Goal: Task Accomplishment & Management: Manage account settings

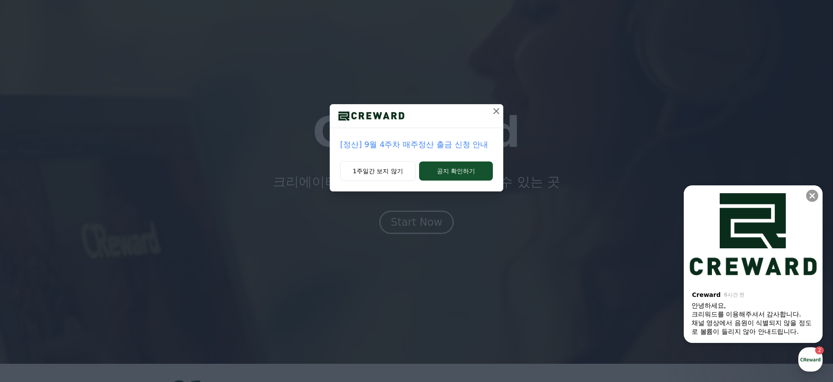
click at [496, 108] on icon at bounding box center [496, 111] width 10 height 10
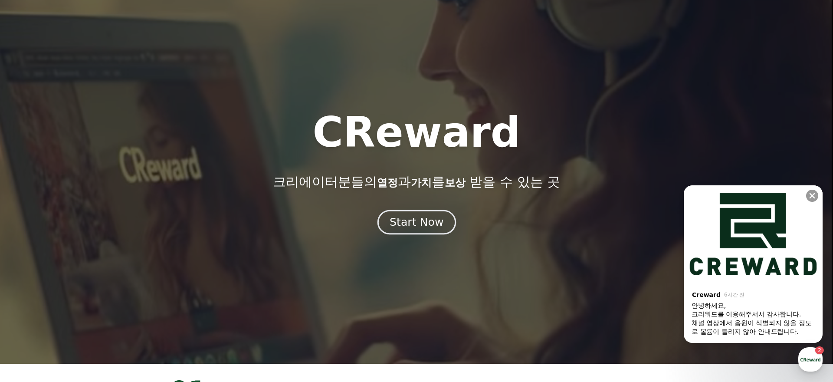
click at [417, 222] on div "Start Now" at bounding box center [417, 222] width 54 height 15
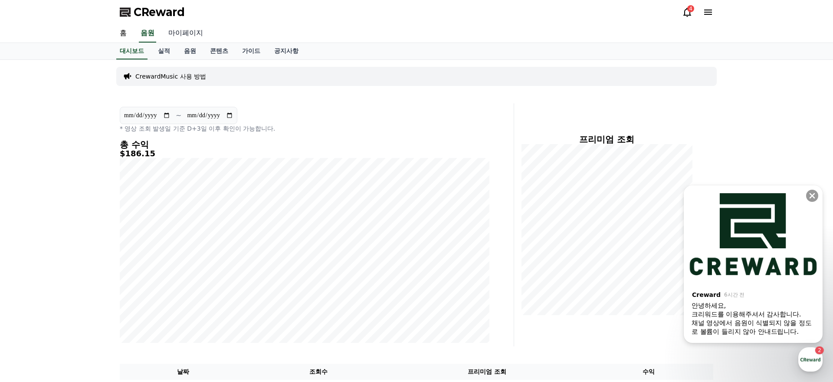
click at [182, 30] on link "마이페이지" at bounding box center [185, 33] width 49 height 18
select select "**********"
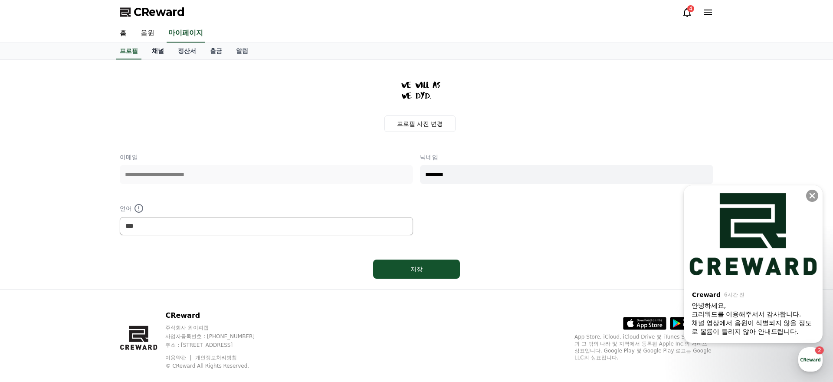
click at [157, 51] on link "채널" at bounding box center [158, 51] width 26 height 16
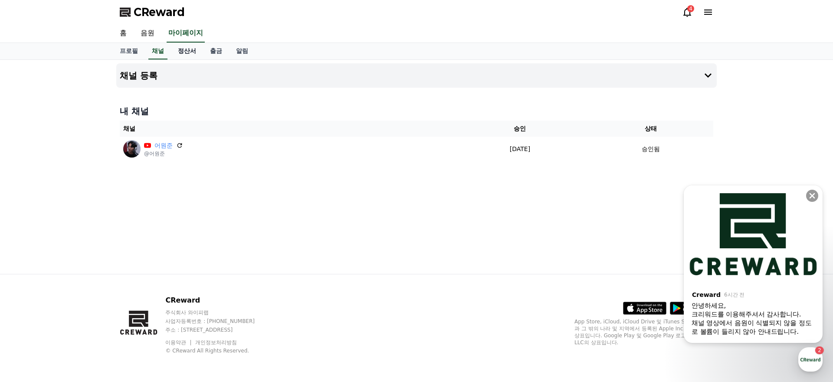
click at [183, 51] on link "정산서" at bounding box center [187, 51] width 32 height 16
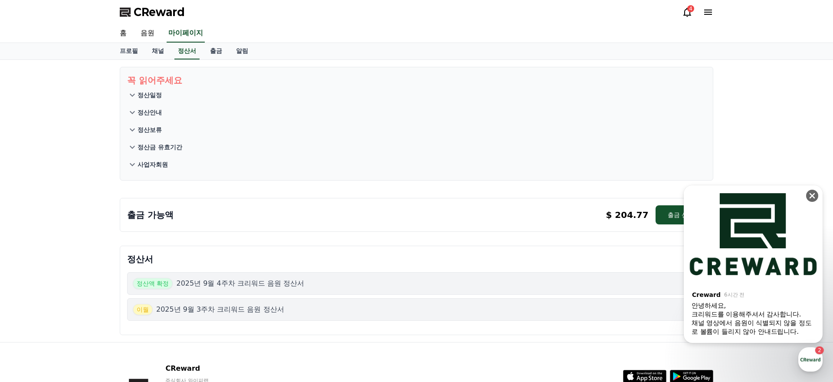
click at [812, 194] on icon at bounding box center [812, 195] width 9 height 9
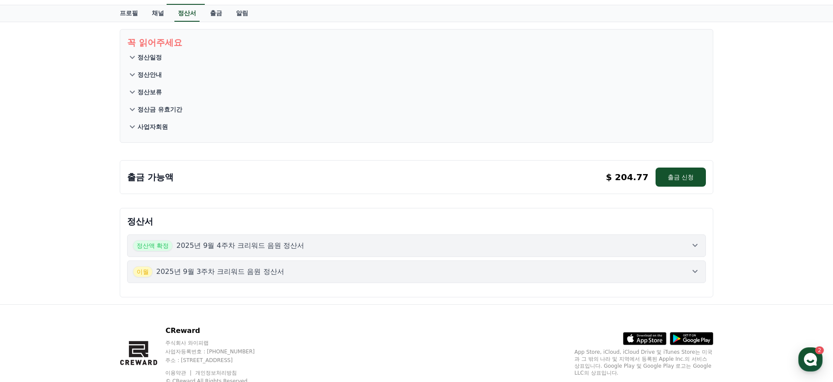
scroll to position [59, 0]
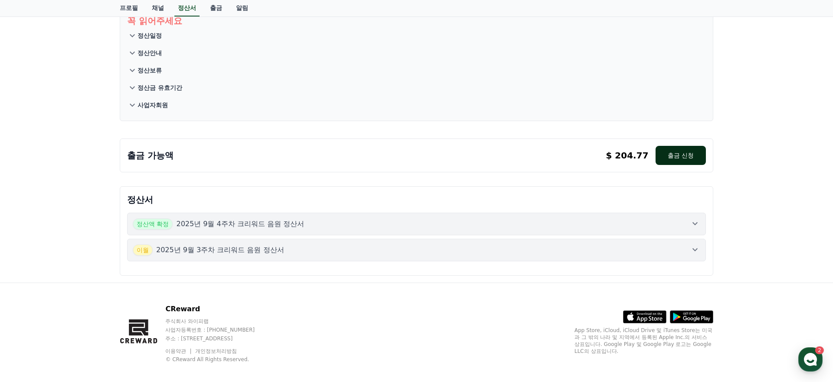
click at [679, 152] on button "출금 신청" at bounding box center [681, 155] width 50 height 19
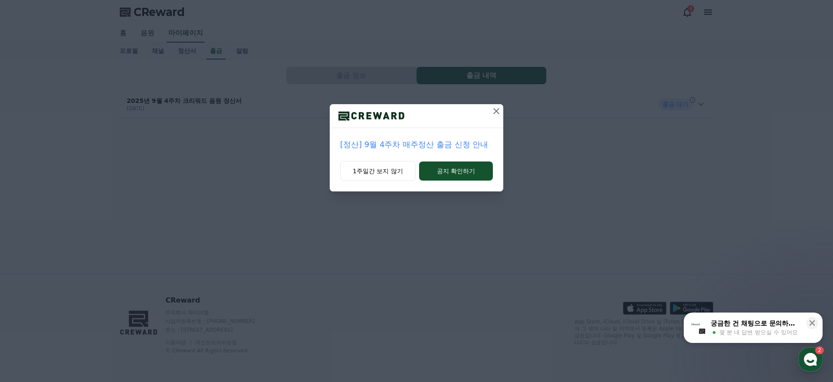
click at [494, 112] on icon at bounding box center [496, 111] width 10 height 10
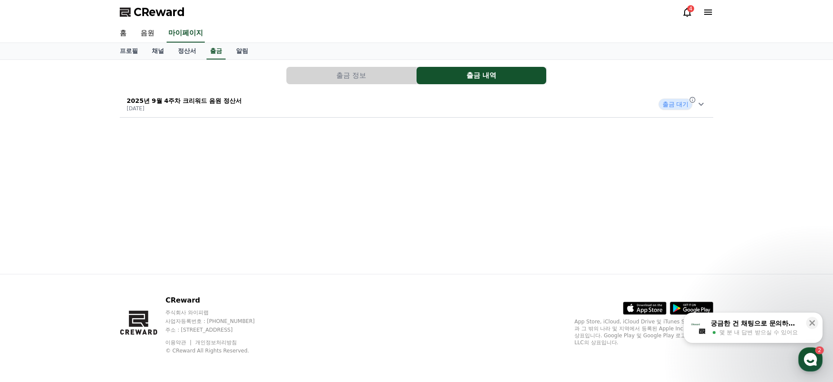
click at [670, 103] on span "출금 대기" at bounding box center [676, 104] width 34 height 11
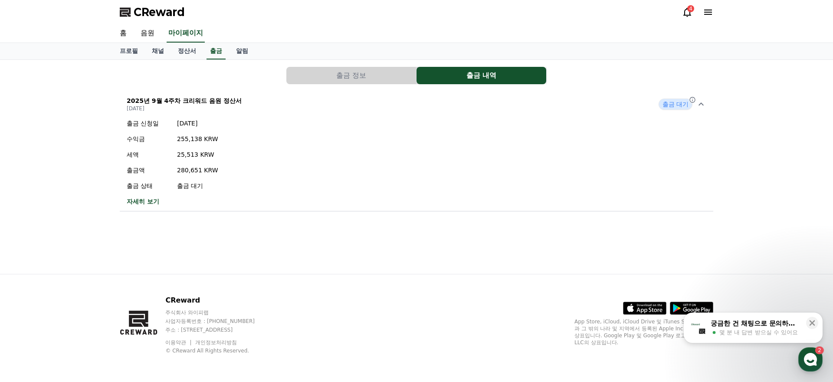
drag, startPoint x: 256, startPoint y: 174, endPoint x: 231, endPoint y: 111, distance: 67.8
click at [231, 111] on button "2025년 9월 4주차 크리워드 음원 정산서 [DATE] 출금 대기 출금 신청일 [DATE] 수익금 255,138 KRW 세액 25,513 K…" at bounding box center [417, 151] width 594 height 120
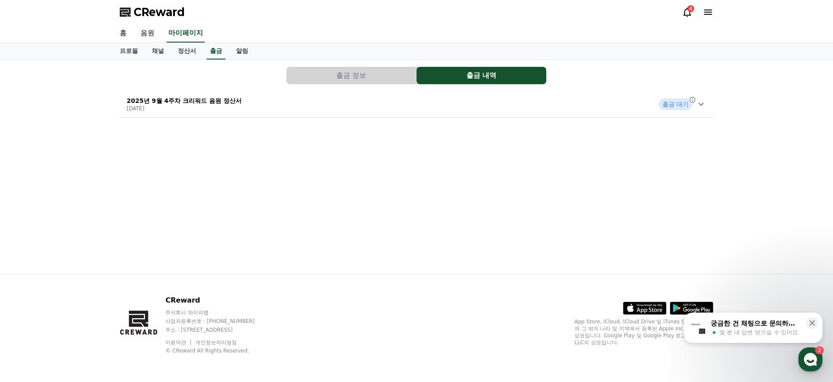
click at [217, 125] on div "출금 정보 출금 내역 2025년 9월 4주차 크리워드 음원 정산서 [DATE] 출금 대기" at bounding box center [417, 167] width 608 height 214
click at [342, 106] on div "2025년 9월 4주차 크리워드 음원 정산서 [DATE] 출금 대기" at bounding box center [417, 104] width 594 height 23
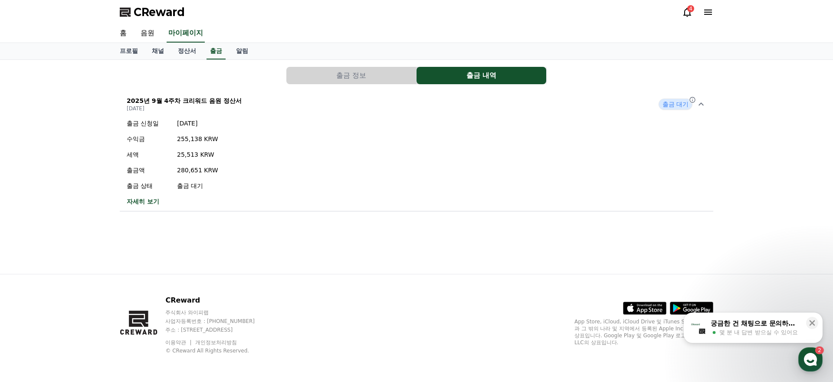
click at [140, 200] on link "자세히 보기" at bounding box center [173, 201] width 92 height 9
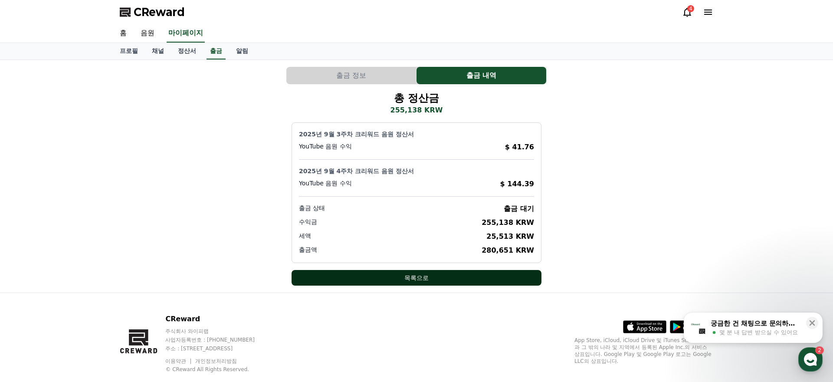
click at [378, 277] on button "목록으로" at bounding box center [417, 278] width 250 height 16
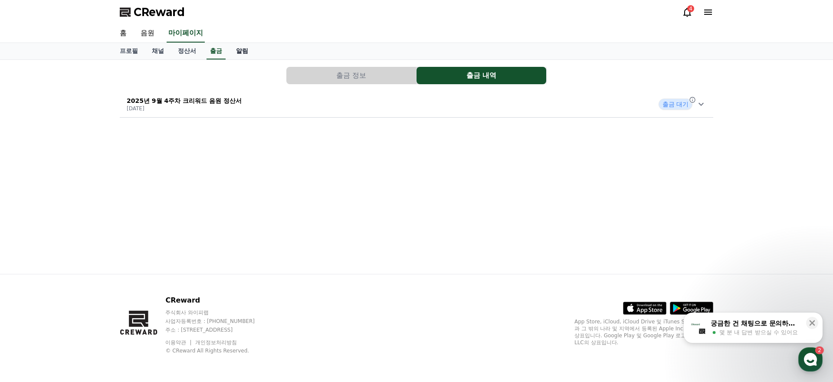
click at [233, 46] on link "알림" at bounding box center [242, 51] width 26 height 16
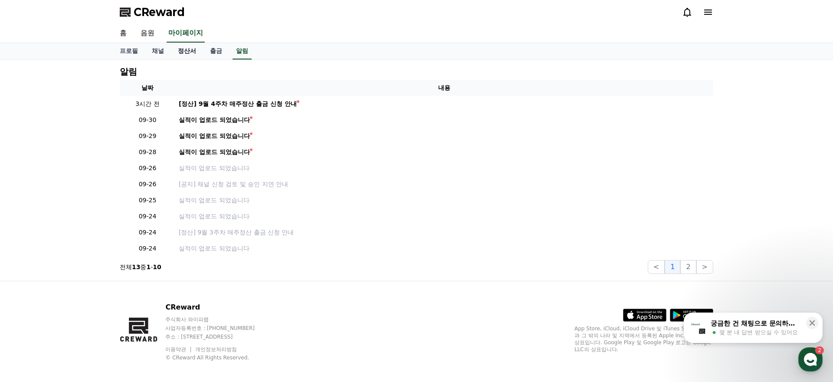
click at [177, 49] on link "정산서" at bounding box center [187, 51] width 32 height 16
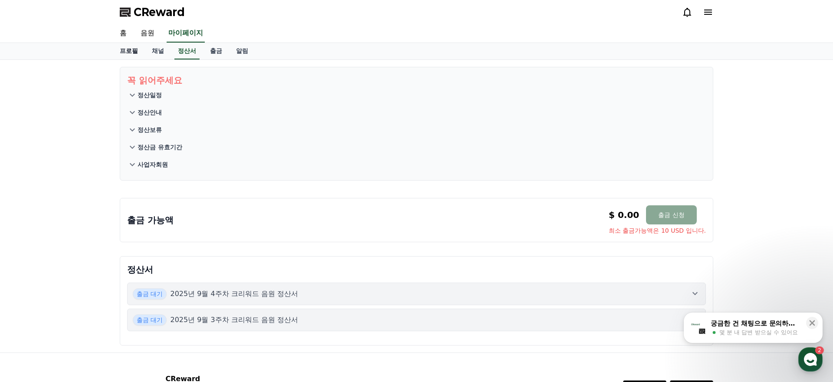
click at [145, 52] on link "채널" at bounding box center [158, 51] width 26 height 16
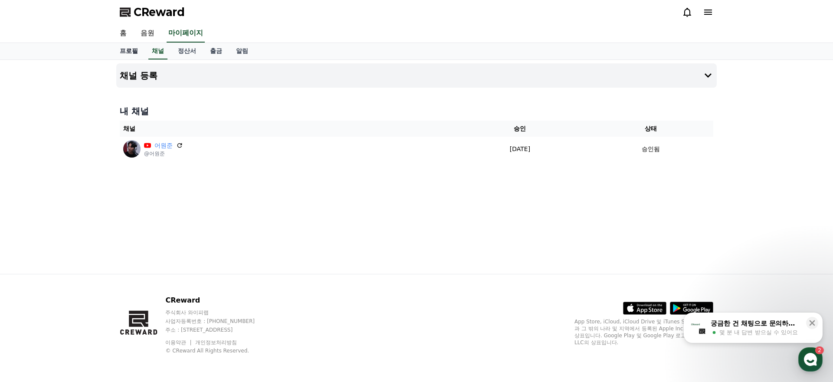
click at [119, 50] on link "프로필" at bounding box center [129, 51] width 32 height 16
select select "**********"
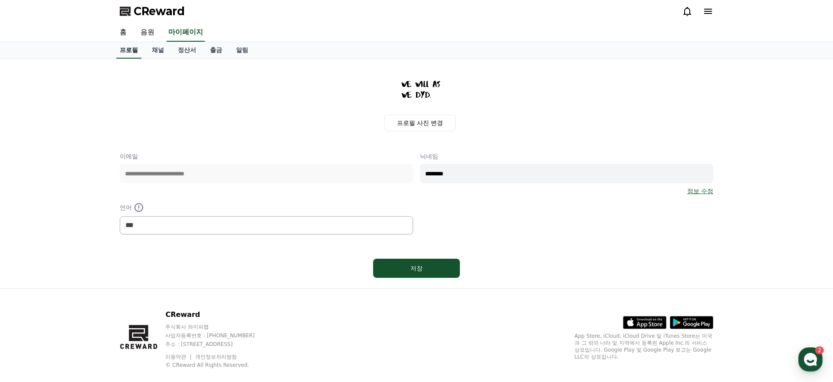
scroll to position [1, 0]
click at [128, 30] on link "홈" at bounding box center [123, 32] width 21 height 18
